Goal: Check status: Check status

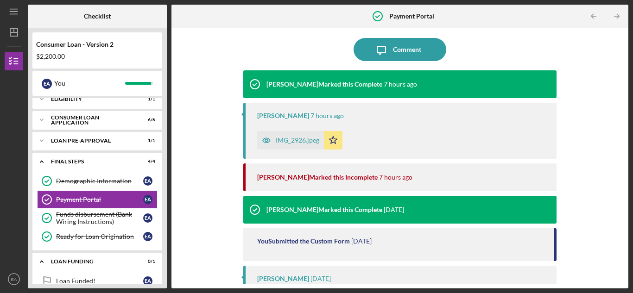
scroll to position [93, 0]
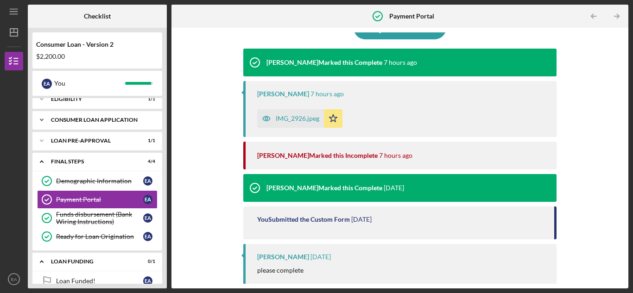
click at [94, 119] on div "Consumer Loan Application" at bounding box center [101, 120] width 100 height 6
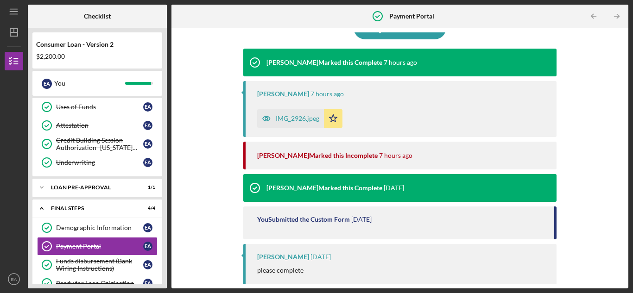
scroll to position [161, 0]
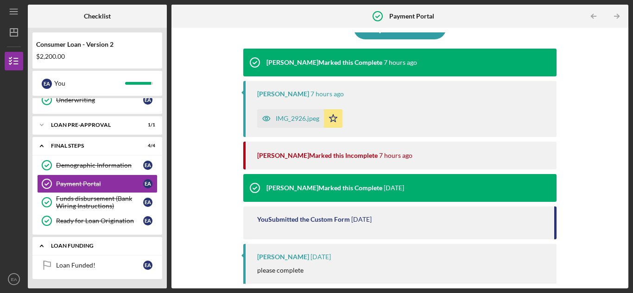
click at [81, 242] on div "Icon/Expander Loan Funding 0 / 1" at bounding box center [97, 246] width 130 height 19
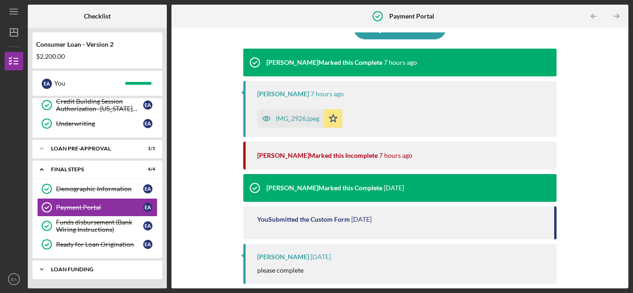
click at [63, 267] on div "Loan Funding" at bounding box center [101, 270] width 100 height 6
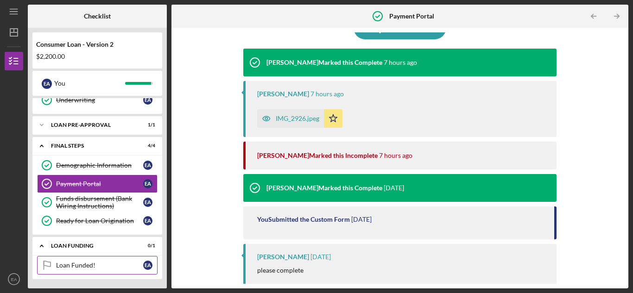
click at [97, 266] on div "Loan Funded!" at bounding box center [99, 265] width 87 height 7
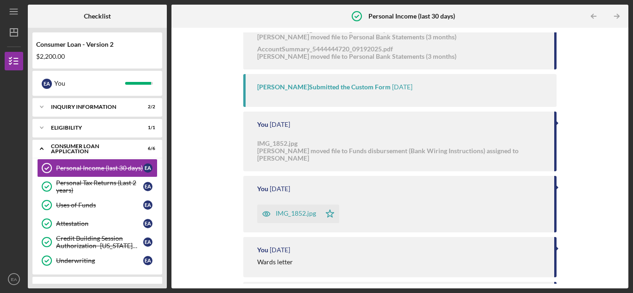
scroll to position [417, 0]
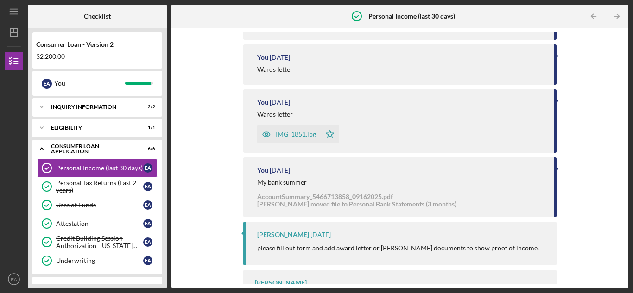
click at [343, 170] on div "You 1 week ago My bank summer AccountSummary_5466713858_09162025.pdf Nikki W. m…" at bounding box center [399, 188] width 313 height 60
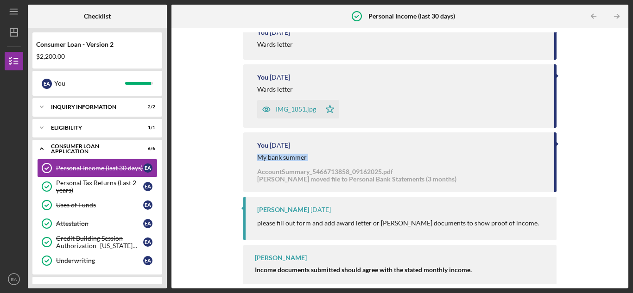
click at [334, 154] on div "My bank summer" at bounding box center [401, 157] width 288 height 7
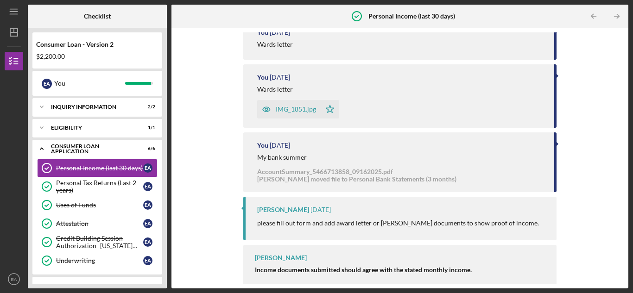
click at [340, 176] on div "Nikki W. moved file to Personal Bank Statements (3 months)" at bounding box center [356, 179] width 199 height 7
click at [341, 176] on div "Nikki W. moved file to Personal Bank Statements (3 months)" at bounding box center [356, 179] width 199 height 7
drag, startPoint x: 341, startPoint y: 171, endPoint x: 408, endPoint y: 156, distance: 68.9
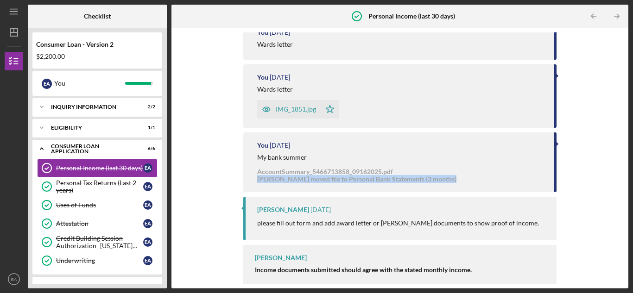
click at [342, 176] on div "Nikki W. moved file to Personal Bank Statements (3 months)" at bounding box center [356, 179] width 199 height 7
click at [409, 156] on div "You 1 week ago My bank summer AccountSummary_5466713858_09162025.pdf Nikki W. m…" at bounding box center [399, 163] width 313 height 60
click at [307, 100] on div "IMG_1851.jpg" at bounding box center [288, 109] width 63 height 19
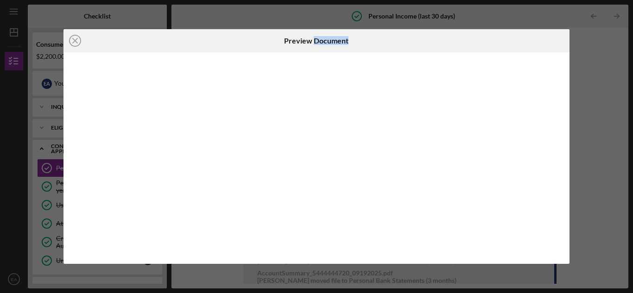
click at [307, 97] on div at bounding box center [316, 157] width 507 height 211
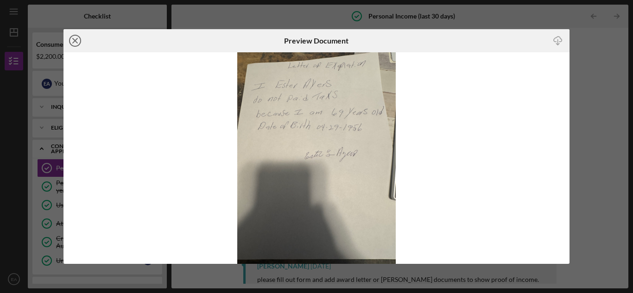
click at [76, 38] on icon "Icon/Close" at bounding box center [74, 40] width 23 height 23
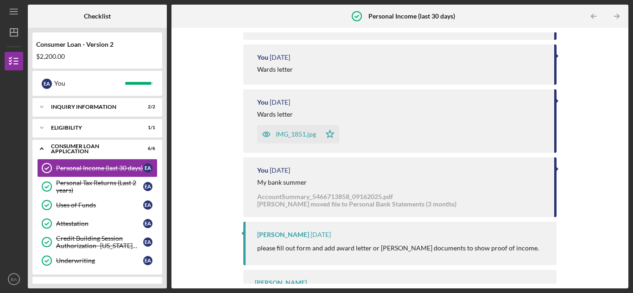
scroll to position [442, 0]
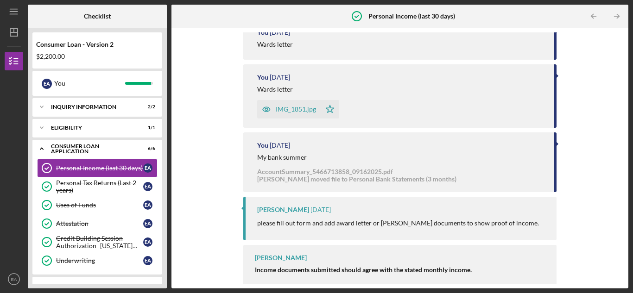
click at [326, 105] on polygon "button" at bounding box center [330, 108] width 8 height 7
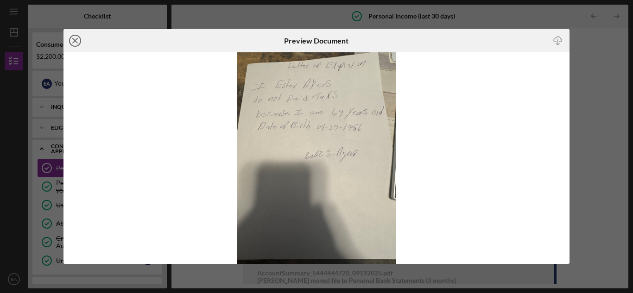
click at [74, 43] on icon "Icon/Close" at bounding box center [74, 40] width 23 height 23
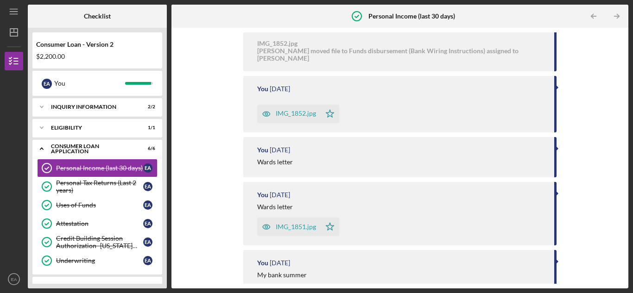
scroll to position [371, 0]
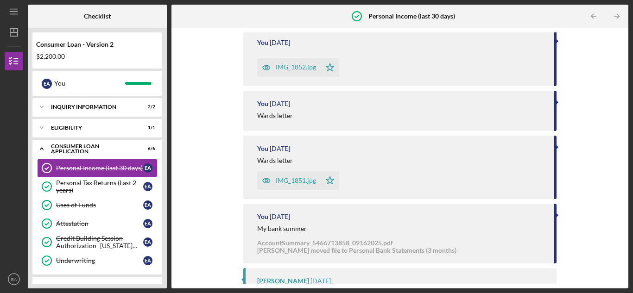
click at [304, 171] on div "IMG_1851.jpg" at bounding box center [288, 180] width 63 height 19
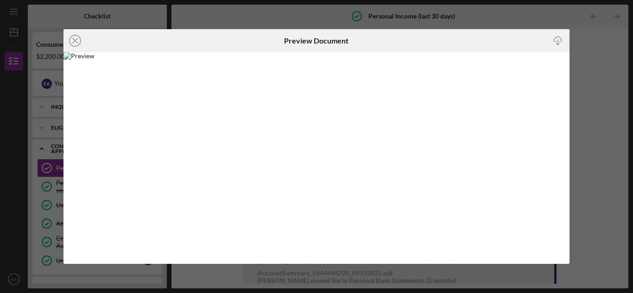
click at [79, 40] on icon "Icon/Close" at bounding box center [74, 40] width 23 height 23
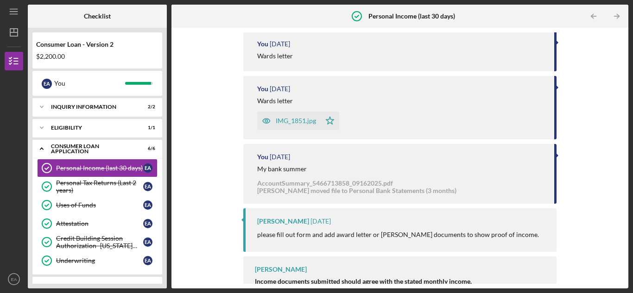
scroll to position [442, 0]
